Goal: Task Accomplishment & Management: Manage account settings

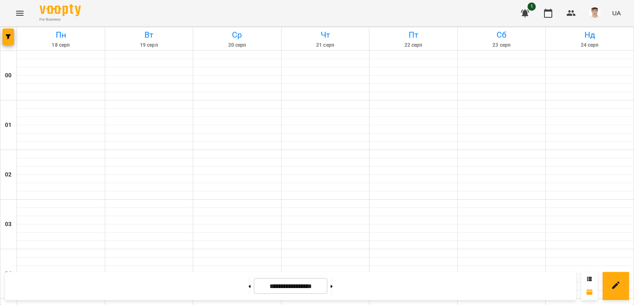
scroll to position [908, 0]
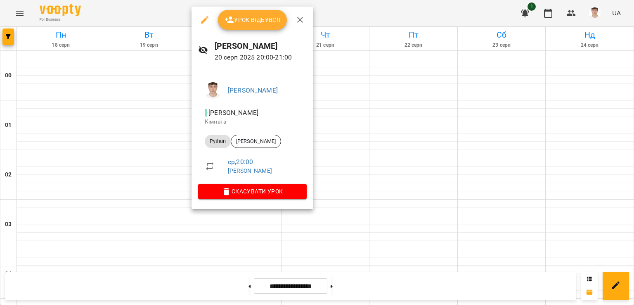
click at [249, 25] on button "Урок відбувся" at bounding box center [252, 20] width 69 height 20
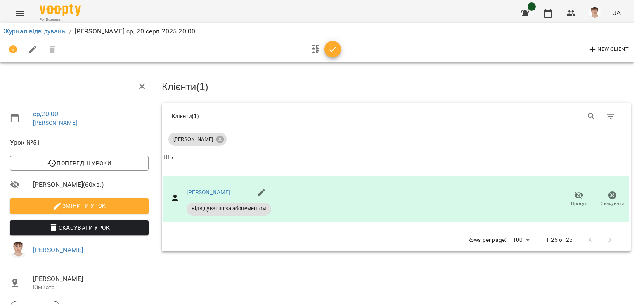
click at [86, 206] on span "Змінити урок" at bounding box center [79, 206] width 125 height 10
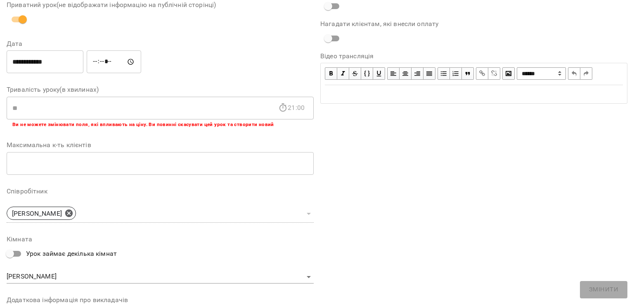
scroll to position [201, 0]
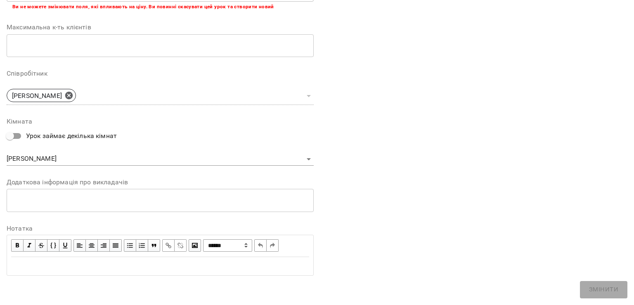
click at [97, 203] on textarea at bounding box center [159, 200] width 295 height 8
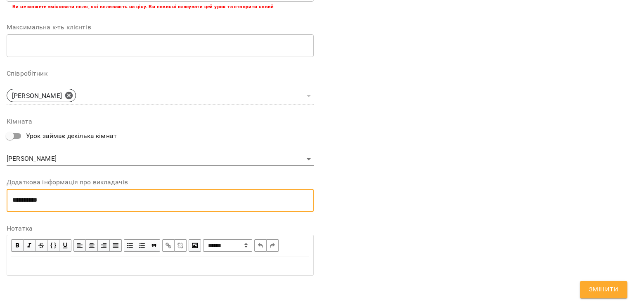
scroll to position [0, 0]
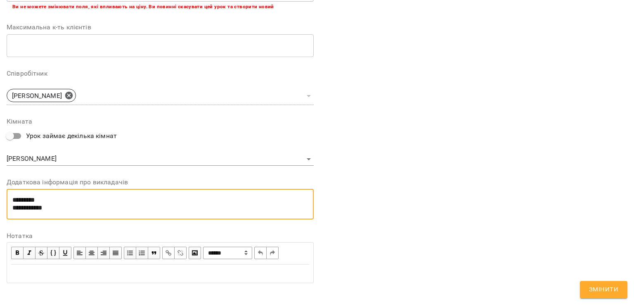
type textarea "**********"
click at [615, 294] on button "Змінити" at bounding box center [603, 289] width 47 height 17
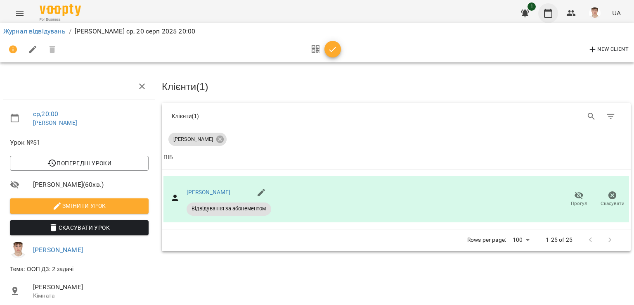
click at [542, 15] on button "button" at bounding box center [548, 13] width 20 height 20
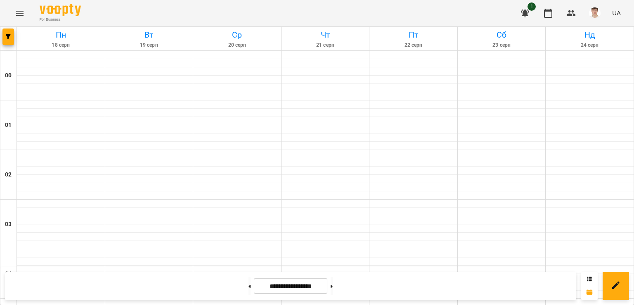
scroll to position [784, 0]
